Goal: Task Accomplishment & Management: Use online tool/utility

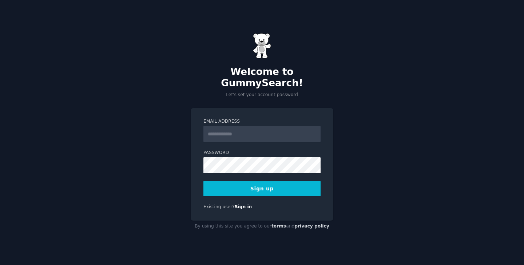
click at [236, 126] on input "Email Address" at bounding box center [262, 134] width 117 height 16
type input "**********"
click at [287, 181] on button "Sign up" at bounding box center [262, 188] width 117 height 15
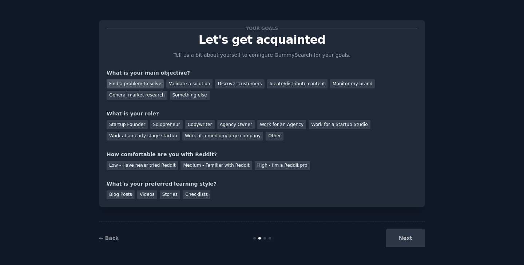
click at [152, 84] on div "Find a problem to solve" at bounding box center [135, 83] width 57 height 9
click at [237, 85] on div "Discover customers" at bounding box center [239, 83] width 49 height 9
click at [149, 84] on div "Find a problem to solve" at bounding box center [135, 83] width 57 height 9
click at [167, 123] on div "Solopreneur" at bounding box center [166, 124] width 32 height 9
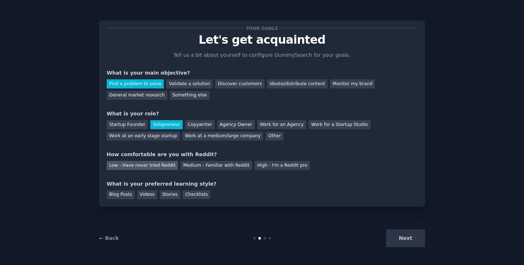
click at [159, 166] on div "Low - Have never tried Reddit" at bounding box center [142, 165] width 71 height 9
click at [125, 195] on div "Blog Posts" at bounding box center [121, 194] width 28 height 9
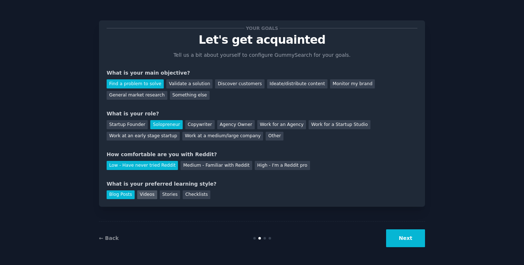
click at [145, 196] on div "Videos" at bounding box center [147, 194] width 20 height 9
click at [121, 196] on div "Blog Posts" at bounding box center [121, 194] width 28 height 9
click at [404, 239] on button "Next" at bounding box center [405, 238] width 39 height 18
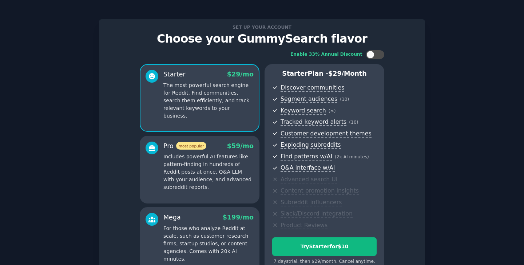
scroll to position [1, 0]
click at [374, 55] on div at bounding box center [375, 54] width 18 height 9
checkbox input "true"
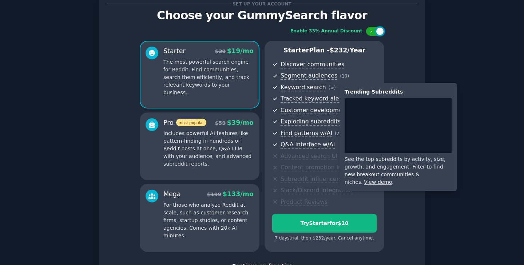
scroll to position [80, 0]
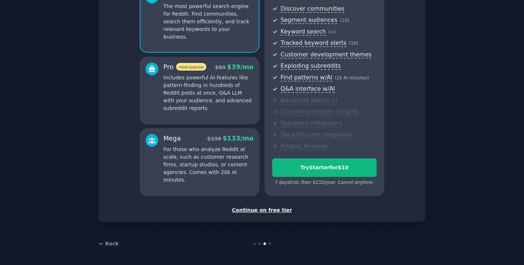
click at [251, 216] on div "Set up your account Choose your GummySearch flavor Enable 33% Annual Discount S…" at bounding box center [262, 80] width 326 height 281
click at [251, 214] on div "Set up your account Choose your GummySearch flavor Enable 33% Annual Discount S…" at bounding box center [262, 80] width 326 height 281
click at [254, 207] on div "Continue on free tier" at bounding box center [262, 210] width 311 height 8
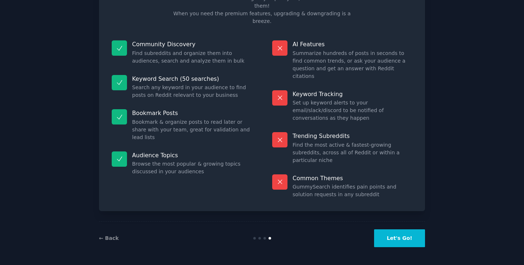
scroll to position [19, 0]
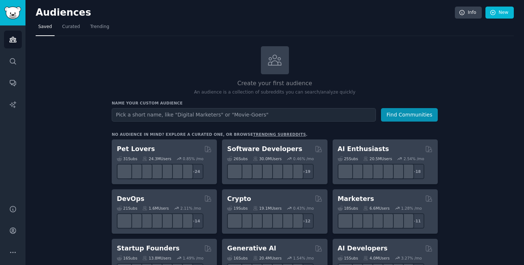
click at [258, 114] on input "text" at bounding box center [244, 114] width 264 height 13
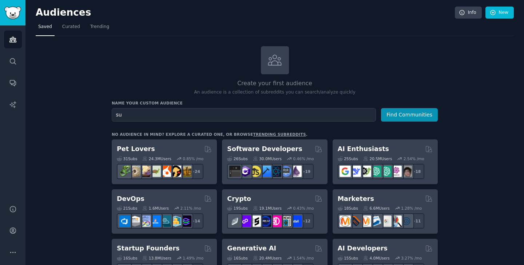
type input "s"
type input "e"
type input "suncare customers"
click at [390, 118] on button "Find Communities" at bounding box center [409, 114] width 57 height 13
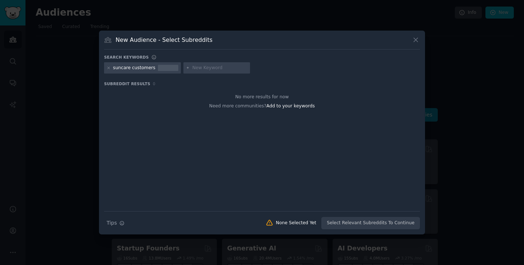
click at [201, 68] on input "text" at bounding box center [219, 68] width 55 height 7
type input "suncare"
type input "skincare"
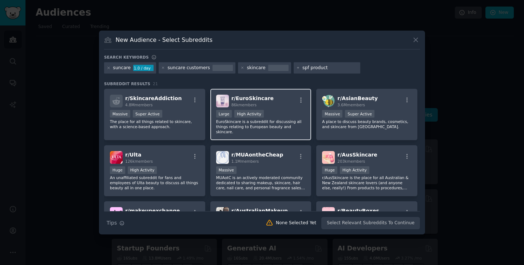
type input "spf products"
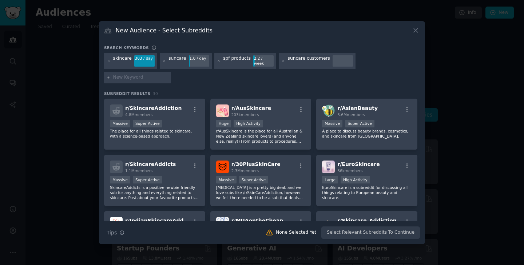
click at [364, 224] on div "Search Tips Tips None Selected Yet Select Relevant Subreddits To Continue" at bounding box center [262, 230] width 316 height 18
click at [419, 34] on icon at bounding box center [416, 31] width 8 height 8
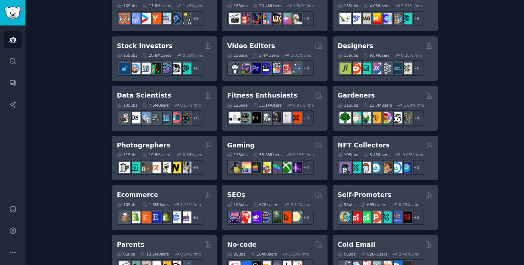
scroll to position [29, 0]
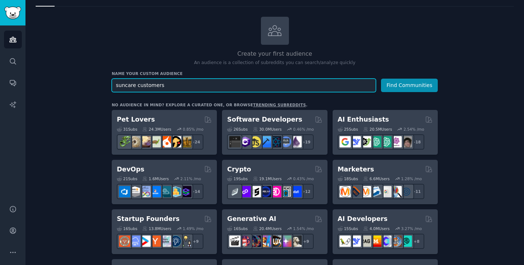
drag, startPoint x: 168, startPoint y: 85, endPoint x: 113, endPoint y: 83, distance: 55.0
click at [113, 83] on input "suncare customers" at bounding box center [244, 85] width 264 height 13
type input "skincare lovers"
click at [381, 79] on button "Find Communities" at bounding box center [409, 85] width 57 height 13
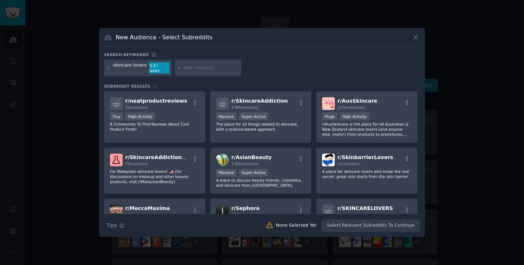
click at [205, 68] on input "text" at bounding box center [211, 68] width 55 height 7
type input "spf protection"
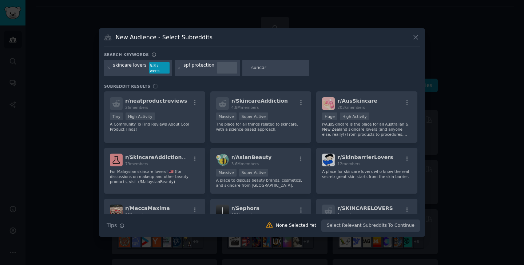
type input "suncare"
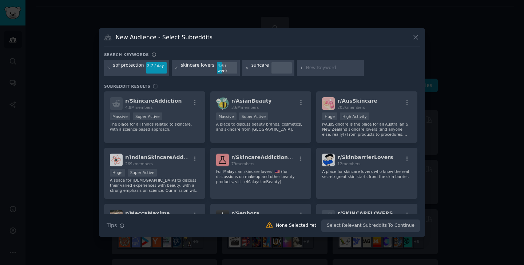
click at [383, 126] on div "r/ SkincareAddiction 4.8M members Massive Super Active The place for all things…" at bounding box center [262, 152] width 316 height 122
click at [347, 132] on div "r/ SkincareAddiction 4.8M members Massive Super Active The place for all things…" at bounding box center [262, 152] width 316 height 122
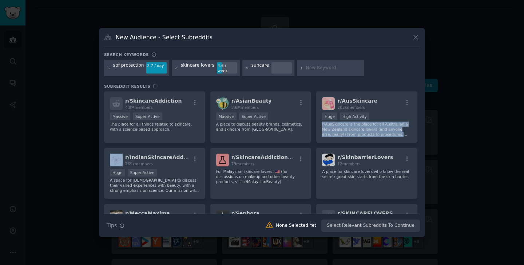
click at [347, 132] on div "r/ SkincareAddiction 4.8M members Massive Super Active The place for all things…" at bounding box center [262, 152] width 316 height 122
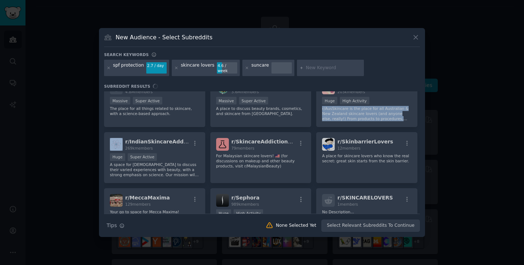
scroll to position [18, 0]
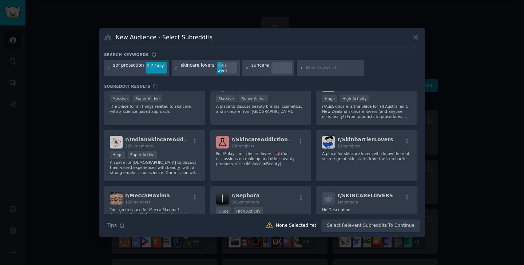
click at [318, 69] on input "text" at bounding box center [333, 68] width 55 height 7
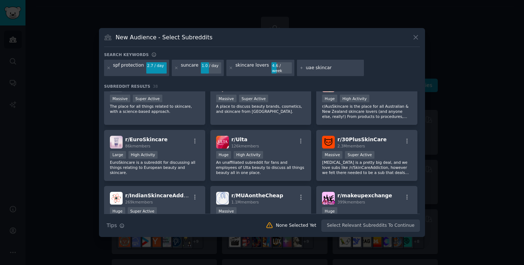
type input "uae skincare"
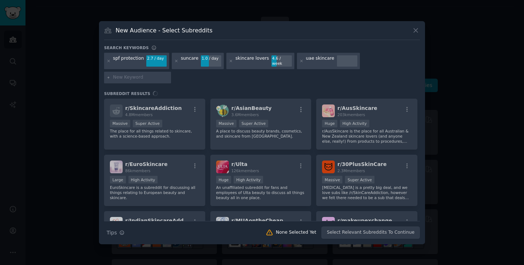
click at [163, 124] on div "r/ SkincareAddiction 4.8M members Massive Super Active The place for all things…" at bounding box center [262, 160] width 316 height 122
click at [346, 226] on div "Search Tips Tips None Selected Yet Select Relevant Subreddits To Continue" at bounding box center [262, 230] width 316 height 18
click at [371, 133] on div "r/ SkincareAddiction 4.8M members Massive Super Active The place for all things…" at bounding box center [262, 160] width 316 height 122
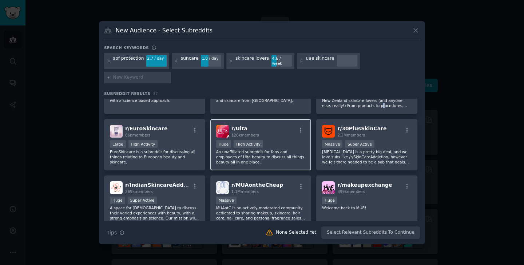
scroll to position [36, 0]
click at [276, 140] on div "Huge High Activity" at bounding box center [261, 144] width 90 height 9
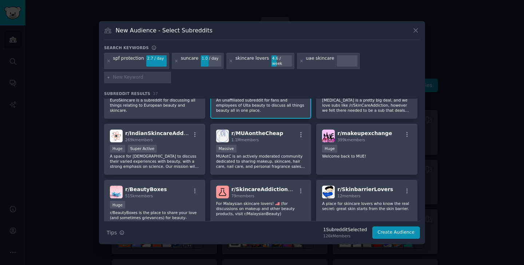
scroll to position [88, 0]
click at [248, 201] on p "For Malaysian skincare lovers! 🇲🇾 (for discussions on makeup and other beauty p…" at bounding box center [261, 208] width 90 height 15
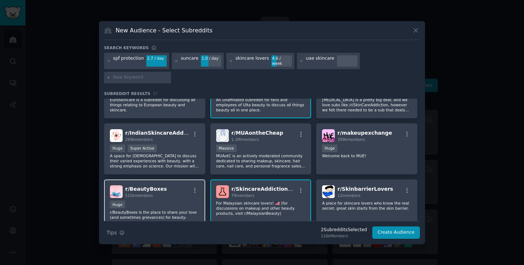
click at [149, 193] on span "515k members" at bounding box center [139, 195] width 28 height 4
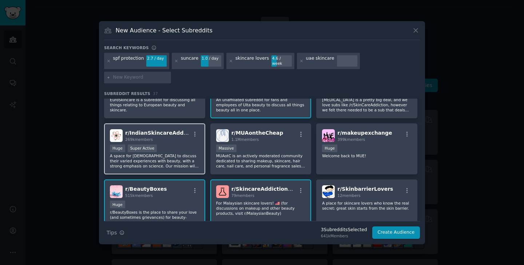
click at [181, 153] on p "A space for [DEMOGRAPHIC_DATA] to discuss their varied experiences with beauty,…" at bounding box center [155, 160] width 90 height 15
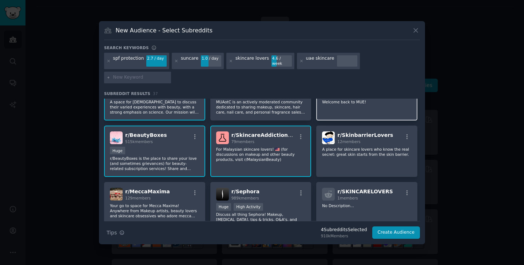
scroll to position [144, 0]
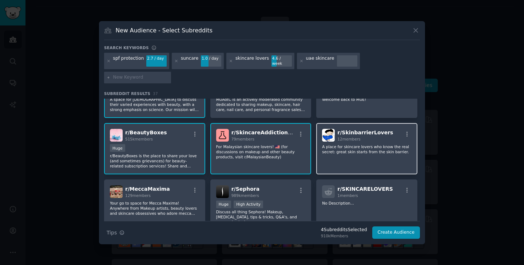
click at [383, 144] on p "A place for skincare lovers who know the real secret: great skin starts from th…" at bounding box center [367, 149] width 90 height 10
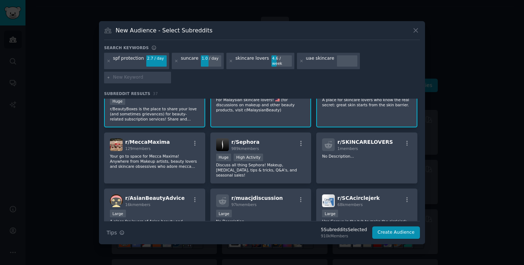
scroll to position [193, 0]
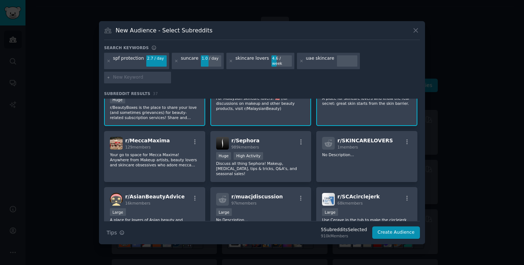
click at [287, 163] on div "r/ Sephora 989k members Huge High Activity Discuss all thing Sephora! Makeup, […" at bounding box center [260, 156] width 101 height 51
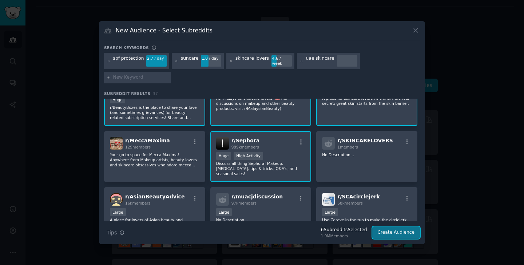
click at [403, 228] on button "Create Audience" at bounding box center [396, 232] width 48 height 12
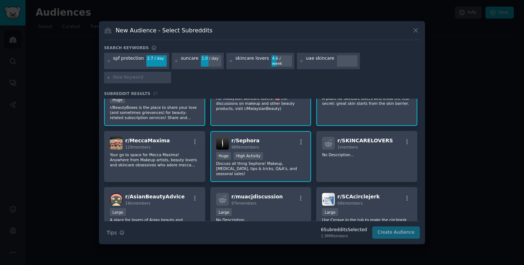
scroll to position [0, 0]
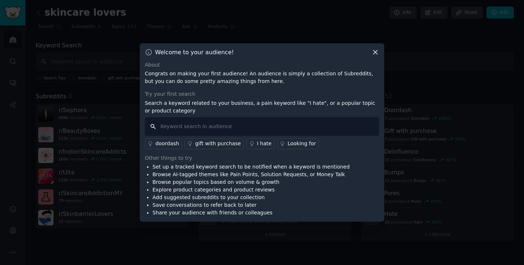
click at [254, 130] on input "text" at bounding box center [262, 126] width 234 height 19
type input "spf"
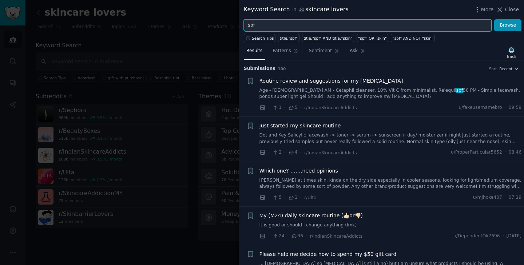
click at [280, 26] on input "spf" at bounding box center [368, 25] width 248 height 12
type input "s"
type input "u"
click at [494, 19] on button "Browse" at bounding box center [507, 25] width 27 height 12
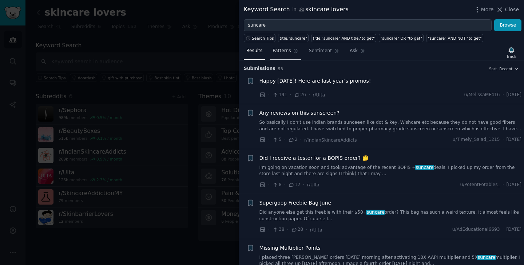
click at [279, 48] on span "Patterns" at bounding box center [282, 51] width 18 height 7
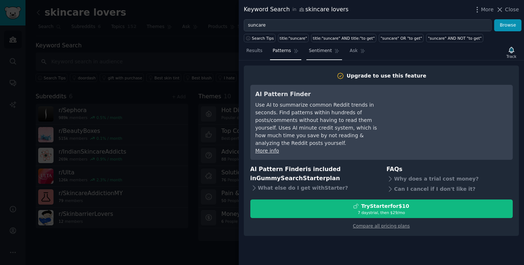
click at [321, 52] on span "Sentiment" at bounding box center [320, 51] width 23 height 7
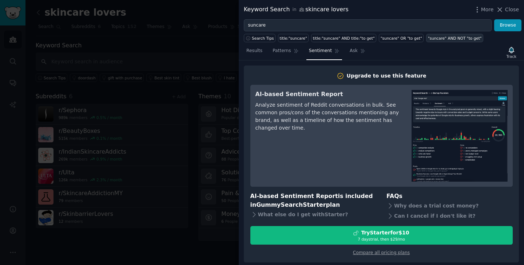
click at [434, 40] on div ""suncare" AND NOT "to get"" at bounding box center [455, 38] width 54 height 5
type input ""suncare" AND NOT "to get""
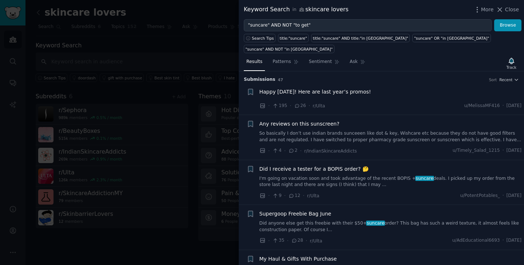
click at [501, 4] on div "Keyword Search in skincare lovers More Close" at bounding box center [381, 9] width 285 height 19
click at [501, 6] on icon at bounding box center [500, 10] width 8 height 8
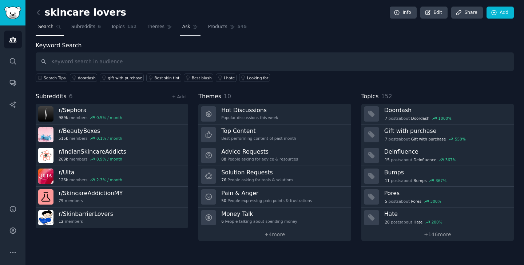
click at [182, 25] on span "Ask" at bounding box center [186, 27] width 8 height 7
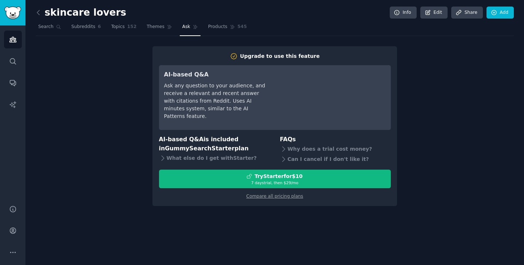
click at [138, 134] on div "Upgrade to use this feature AI-based Q&A Ask any question to your audience, and…" at bounding box center [275, 126] width 478 height 160
click at [475, 78] on div "Upgrade to use this feature AI-based Q&A Ask any question to your audience, and…" at bounding box center [275, 126] width 478 height 160
click at [67, 92] on div "Upgrade to use this feature AI-based Q&A Ask any question to your audience, and…" at bounding box center [275, 126] width 478 height 160
